Goal: Find specific page/section: Locate a particular part of the current website

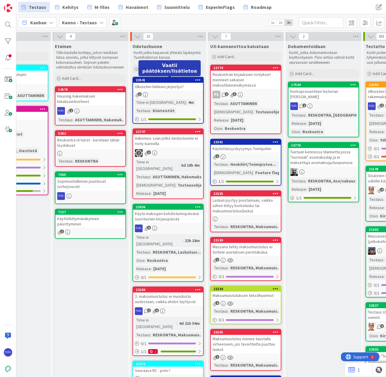
click at [167, 81] on div "23541" at bounding box center [169, 80] width 67 height 4
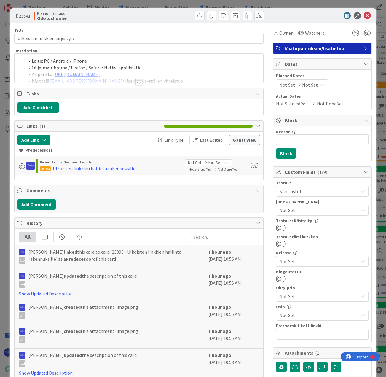
click at [138, 84] on div at bounding box center [139, 82] width 7 height 5
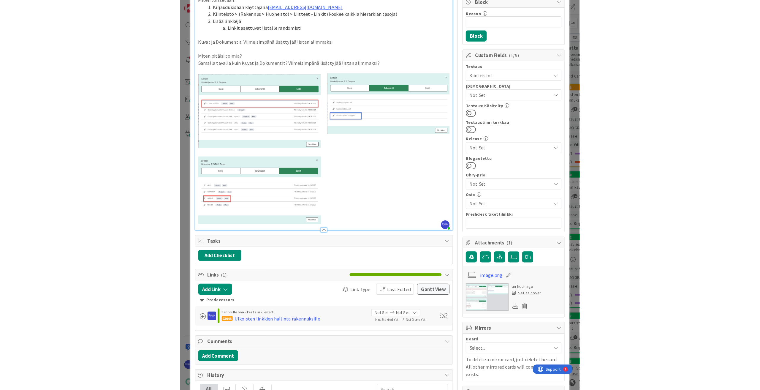
scroll to position [110, 0]
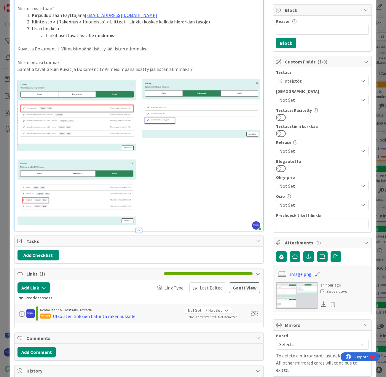
click at [292, 274] on link "image.png" at bounding box center [301, 274] width 22 height 7
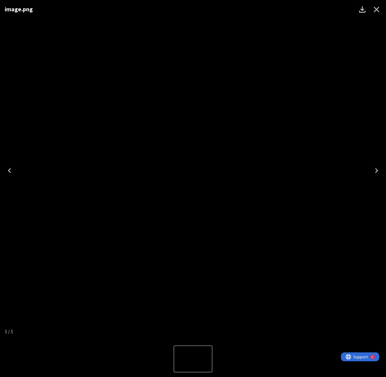
click at [193, 171] on img "1 of 1" at bounding box center [193, 171] width 0 height 0
drag, startPoint x: 97, startPoint y: 238, endPoint x: 142, endPoint y: 210, distance: 52.8
click at [193, 171] on img "1 of 1" at bounding box center [193, 171] width 0 height 0
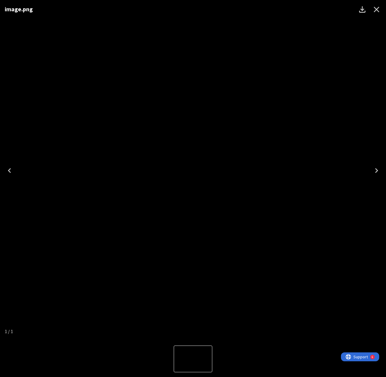
click at [193, 171] on img "1 of 1" at bounding box center [193, 171] width 0 height 0
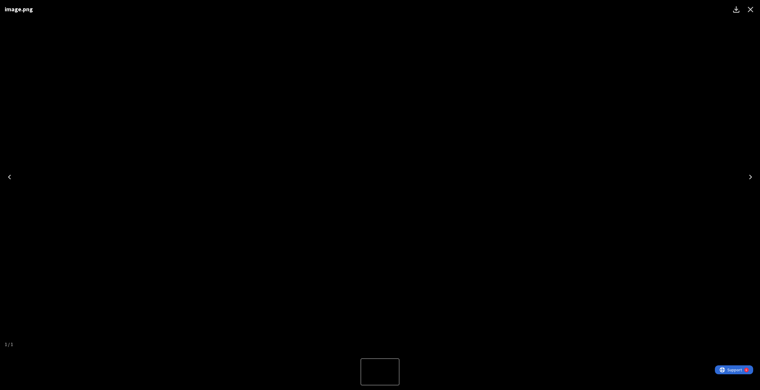
scroll to position [323, 0]
click at [386, 10] on icon "Close" at bounding box center [750, 10] width 6 height 6
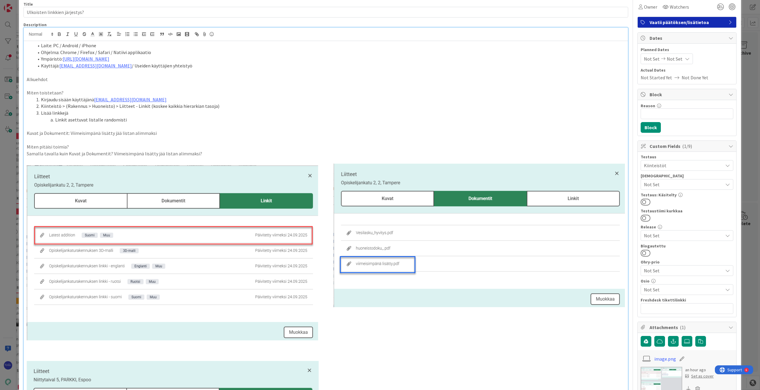
scroll to position [0, 0]
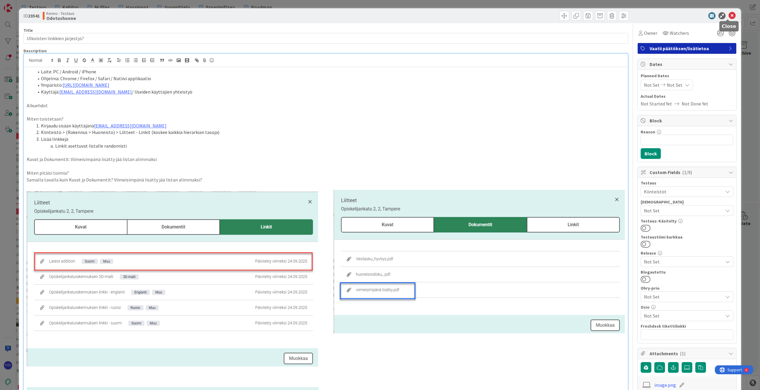
click at [386, 16] on icon at bounding box center [731, 15] width 7 height 7
